Goal: Task Accomplishment & Management: Manage account settings

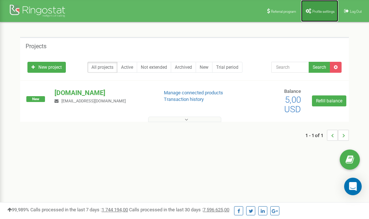
click at [318, 10] on span "Profile settings" at bounding box center [323, 12] width 22 height 4
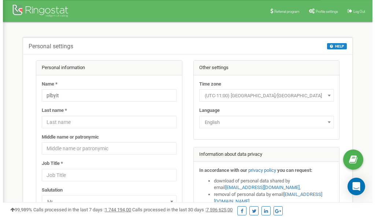
scroll to position [37, 0]
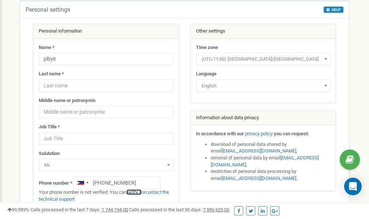
click at [138, 193] on link "verify it" at bounding box center [134, 192] width 15 height 5
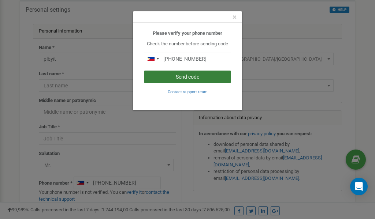
click at [192, 76] on button "Send code" at bounding box center [187, 77] width 87 height 12
